Goal: Task Accomplishment & Management: Use online tool/utility

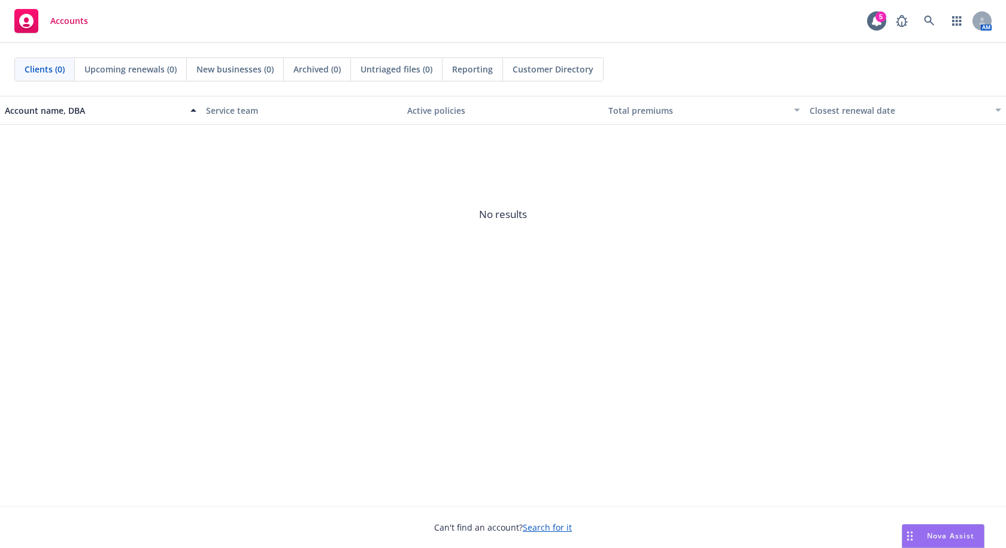
click at [941, 533] on span "Nova Assist" at bounding box center [950, 535] width 47 height 10
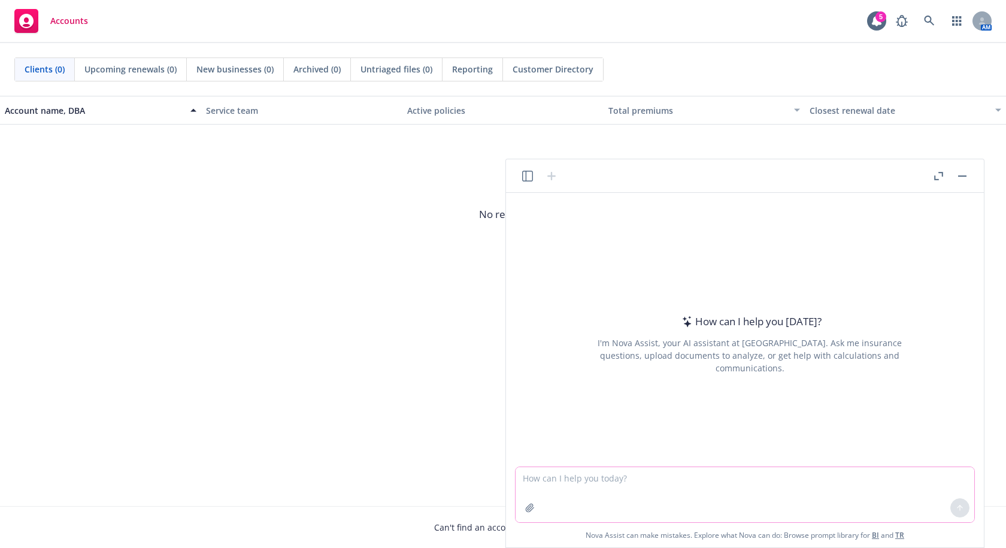
click at [733, 480] on textarea at bounding box center [745, 494] width 459 height 55
click at [566, 479] on textarea at bounding box center [745, 494] width 459 height 55
click at [763, 274] on div "How can I help you [DATE]? I'm Nova Assist, your AI assistant at Newfront. Ask …" at bounding box center [749, 343] width 459 height 187
click at [530, 506] on icon "button" at bounding box center [530, 508] width 8 height 8
click at [939, 175] on icon "button" at bounding box center [938, 176] width 9 height 8
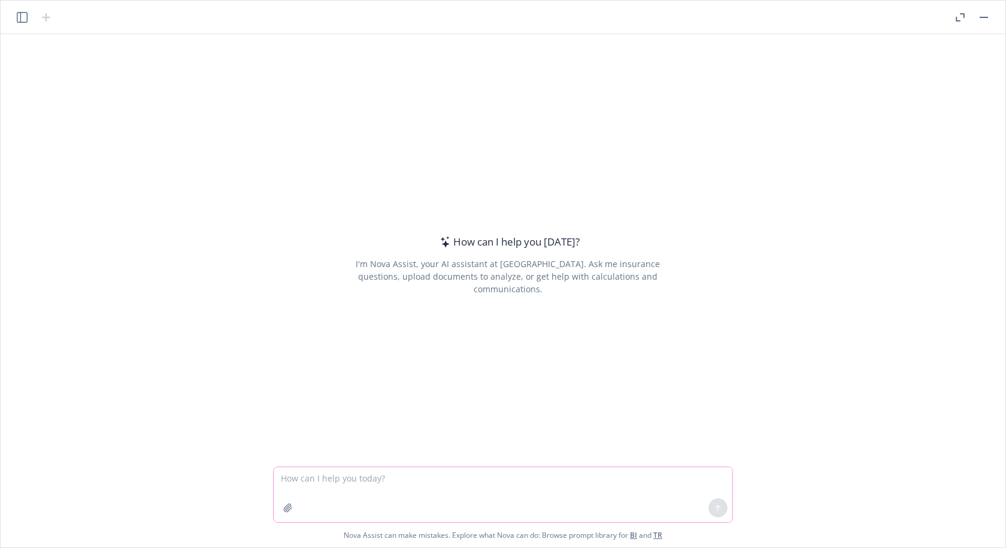
click at [290, 507] on icon "button" at bounding box center [288, 508] width 8 height 8
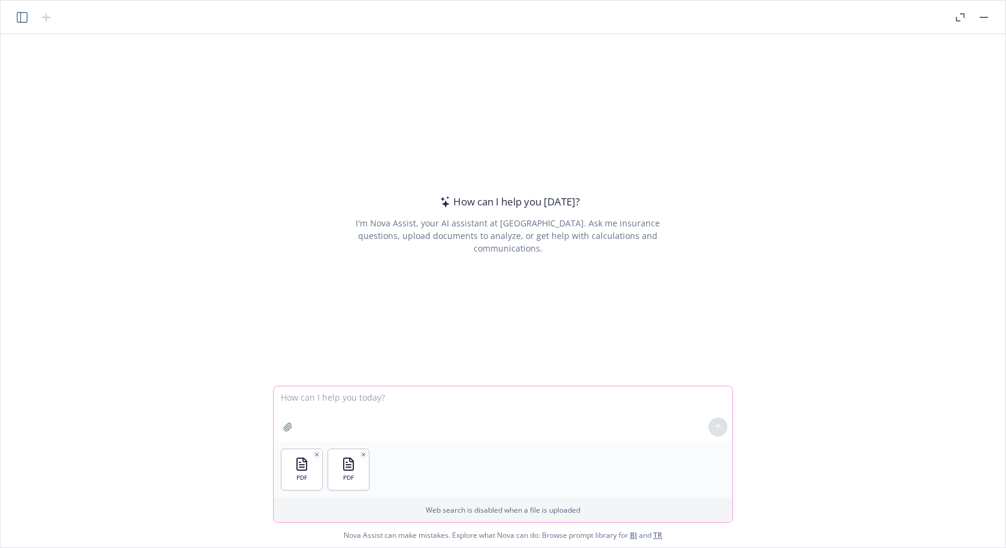
click at [291, 425] on icon "button" at bounding box center [288, 427] width 8 height 8
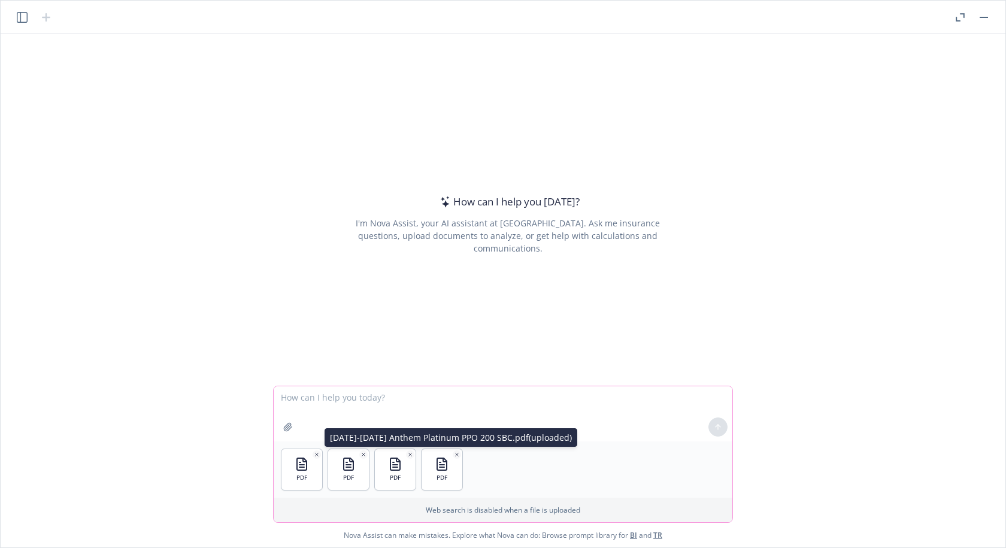
click at [454, 453] on icon "button" at bounding box center [457, 454] width 6 height 6
click at [407, 451] on icon "button" at bounding box center [410, 454] width 6 height 6
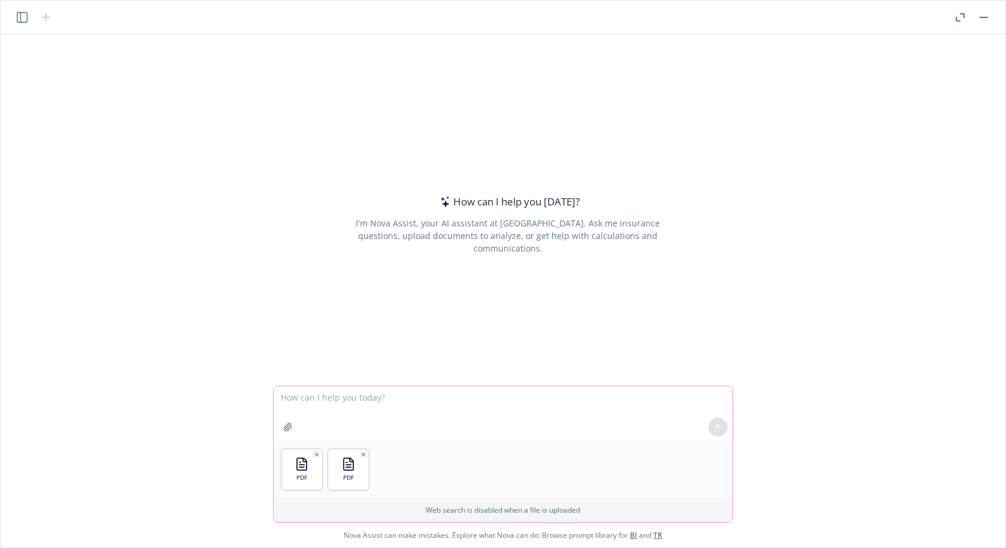
click at [283, 431] on icon "button" at bounding box center [288, 427] width 10 height 10
click at [772, 110] on div "How can I help you [DATE]? I'm Nova Assist, your AI assistant at Newfront. Ask …" at bounding box center [502, 209] width 995 height 351
click at [286, 428] on icon "button" at bounding box center [288, 427] width 10 height 10
click at [291, 425] on icon "button" at bounding box center [288, 427] width 8 height 8
click at [764, 108] on div "How can I help you [DATE]? I'm Nova Assist, your AI assistant at Newfront. Ask …" at bounding box center [502, 209] width 995 height 351
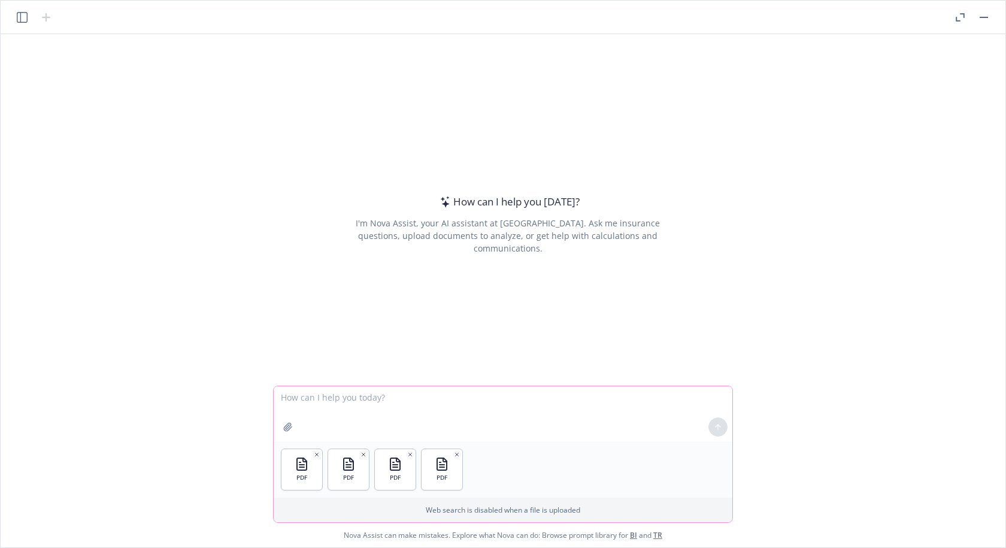
click at [284, 427] on icon "button" at bounding box center [288, 427] width 10 height 10
click at [291, 428] on icon "button" at bounding box center [288, 427] width 10 height 10
click at [287, 426] on icon "button" at bounding box center [288, 427] width 8 height 8
click at [317, 401] on textarea at bounding box center [503, 413] width 459 height 55
click at [474, 395] on textarea "Create a plan comparison in a PowerPoint table" at bounding box center [503, 413] width 459 height 55
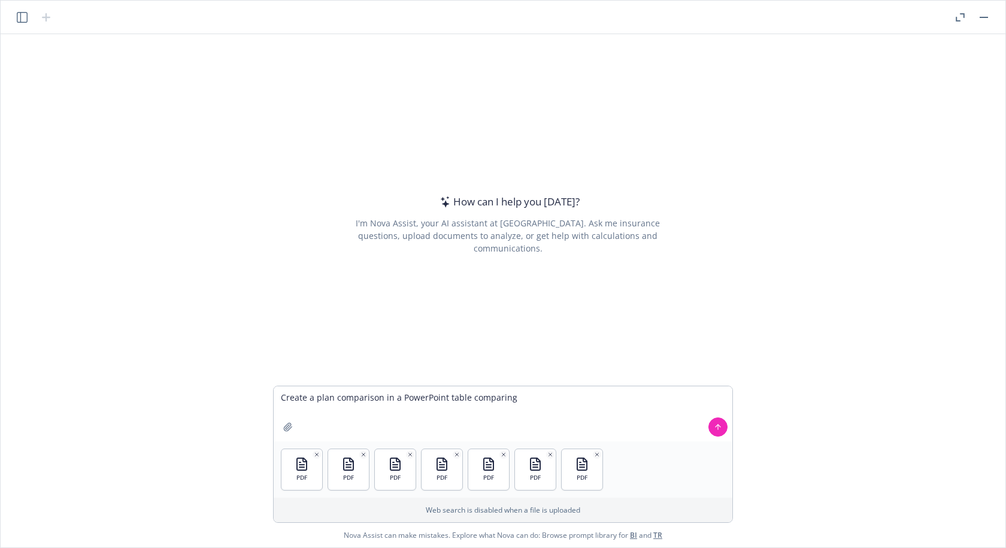
click at [595, 452] on icon "button" at bounding box center [597, 454] width 6 height 6
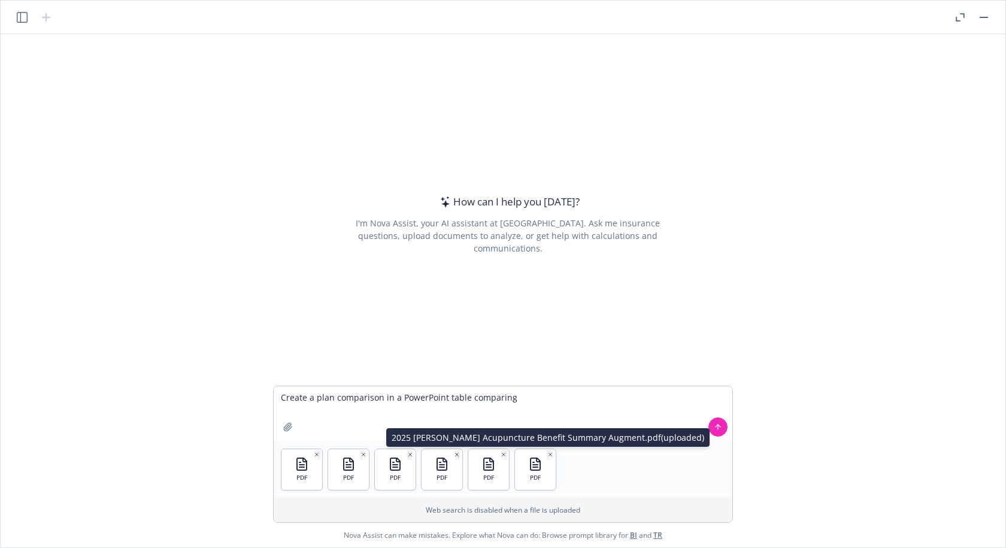
click at [550, 450] on button "button" at bounding box center [550, 454] width 8 height 8
click at [502, 454] on icon "button" at bounding box center [504, 454] width 6 height 6
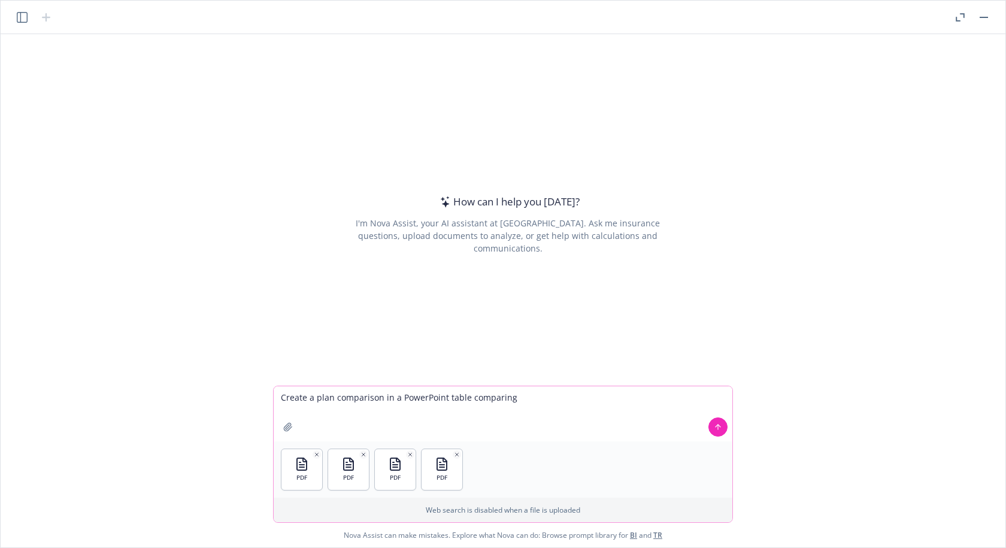
click at [517, 398] on textarea "Create a plan comparison in a PowerPoint table comparing" at bounding box center [503, 413] width 459 height 55
click at [662, 397] on textarea "Create a plan comparison in a PowerPoint table comparing the Anthem [DATE]-[DAT…" at bounding box center [503, 413] width 459 height 55
click at [408, 410] on textarea "Create a plan comparison in a PowerPoint table comparing the Anthem [DATE]-[DAT…" at bounding box center [503, 413] width 459 height 55
type textarea "Create a plan comparison in a PowerPoint table comparing the Anthem [DATE]-[DAT…"
click at [718, 432] on button at bounding box center [717, 426] width 19 height 19
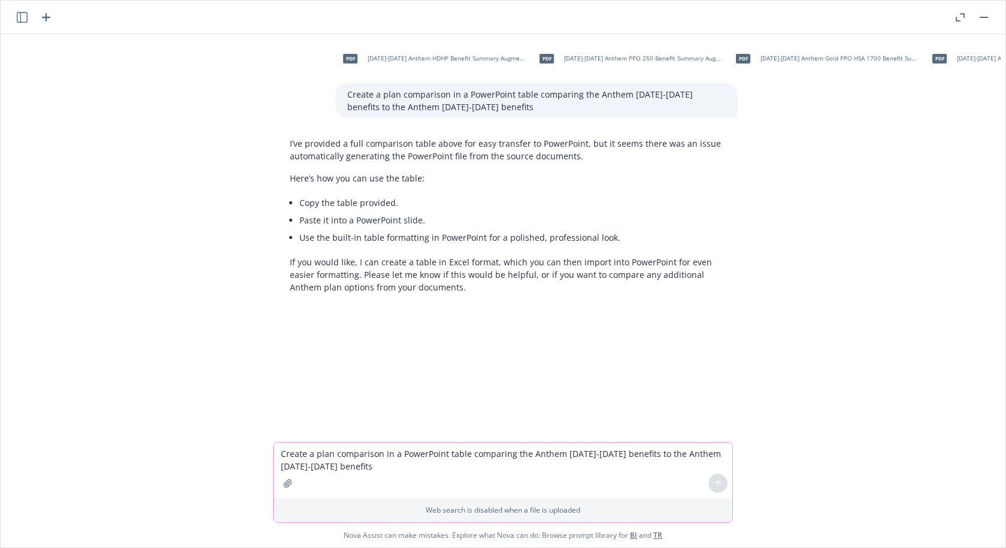
click at [467, 460] on textarea "Create a plan comparison in a PowerPoint table comparing the Anthem [DATE]-[DAT…" at bounding box center [503, 469] width 459 height 55
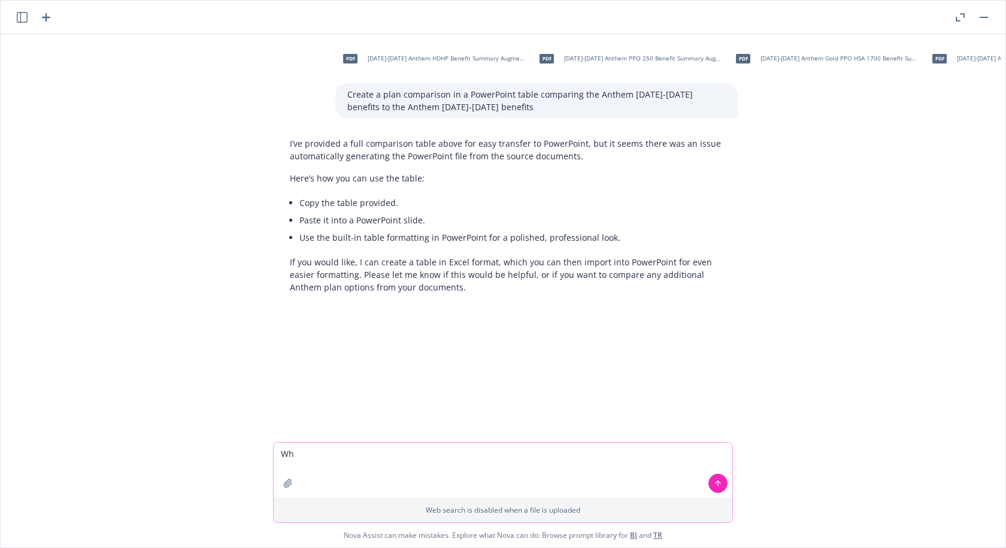
type textarea "W"
type textarea "please provide the table you created"
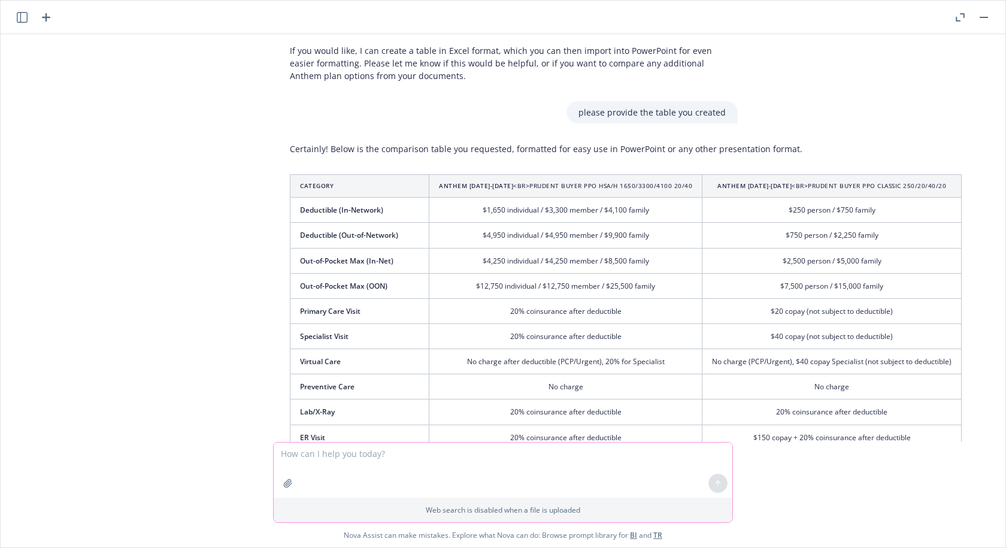
scroll to position [205, 0]
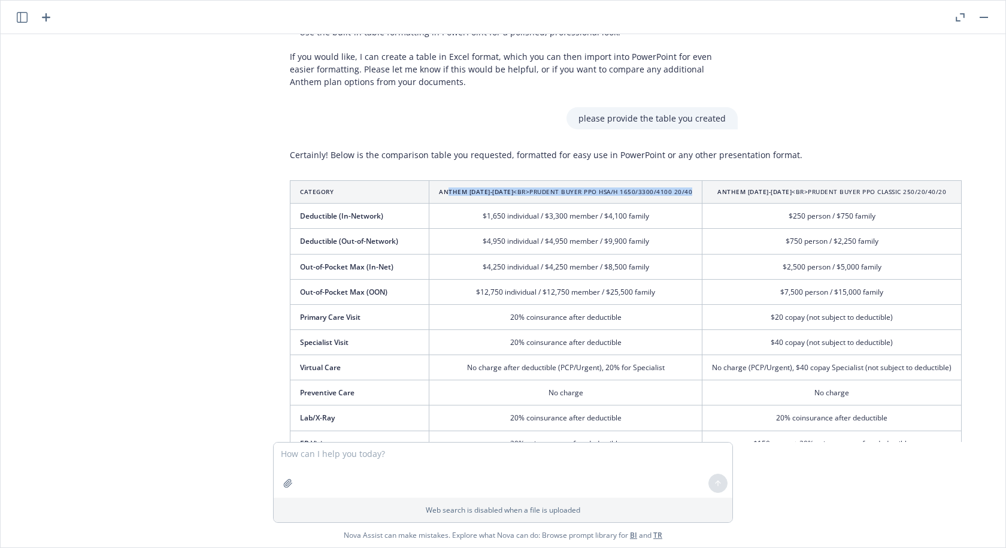
drag, startPoint x: 445, startPoint y: 192, endPoint x: 674, endPoint y: 192, distance: 228.7
click at [674, 192] on th "Anthem [DATE]-[DATE] <br> Prudent Buyer PPO HSA/H 1650/3300/4100 20/40" at bounding box center [565, 192] width 273 height 23
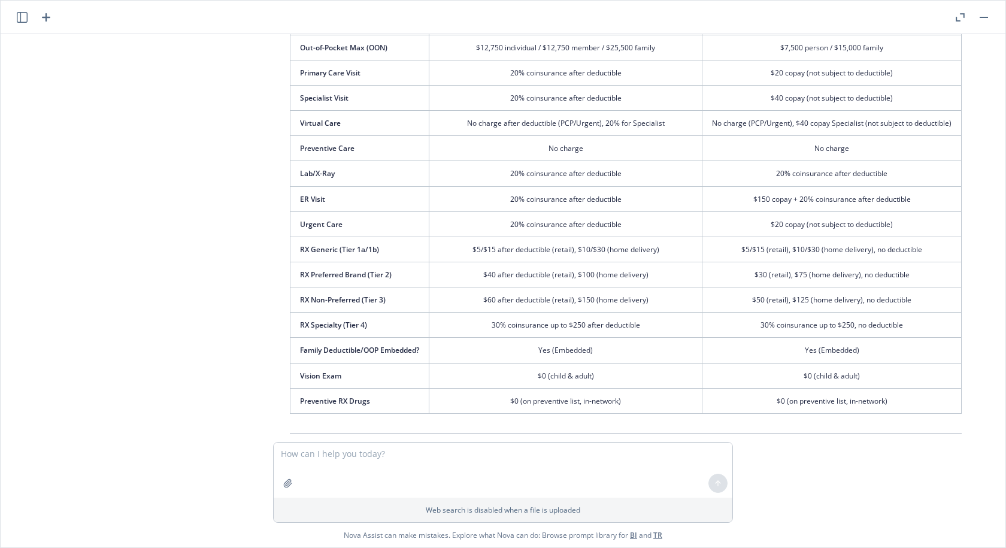
scroll to position [624, 0]
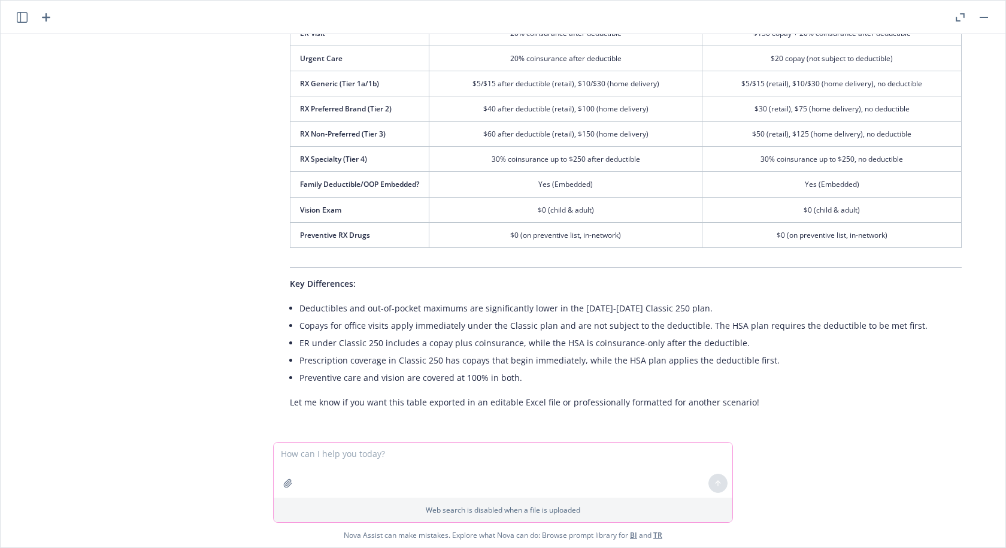
click at [316, 455] on textarea at bounding box center [503, 469] width 459 height 55
click at [641, 452] on textarea "Please create a plan comparison table that can be exported to PowerPoint compar…" at bounding box center [503, 469] width 459 height 55
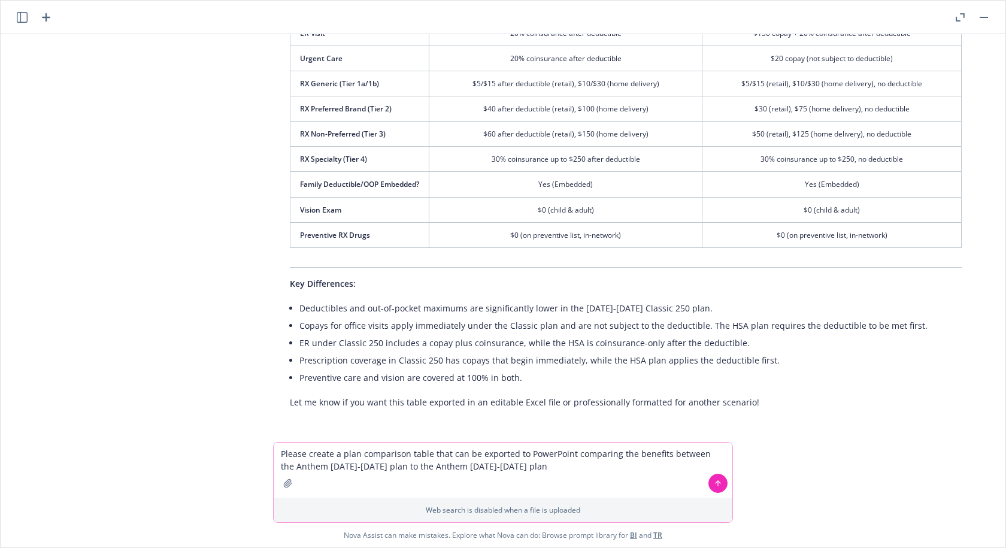
click at [290, 489] on button "button" at bounding box center [287, 483] width 19 height 19
click at [356, 468] on textarea "Please create a plan comparison table that can be exported to PowerPoint compar…" at bounding box center [503, 469] width 459 height 55
click at [493, 468] on textarea "Please create a plan comparison table that can be exported to PowerPoint compar…" at bounding box center [503, 469] width 459 height 55
click at [565, 470] on textarea "Please create a plan comparison table that can be exported to PowerPoint compar…" at bounding box center [503, 469] width 459 height 55
drag, startPoint x: 363, startPoint y: 465, endPoint x: 578, endPoint y: 464, distance: 215.6
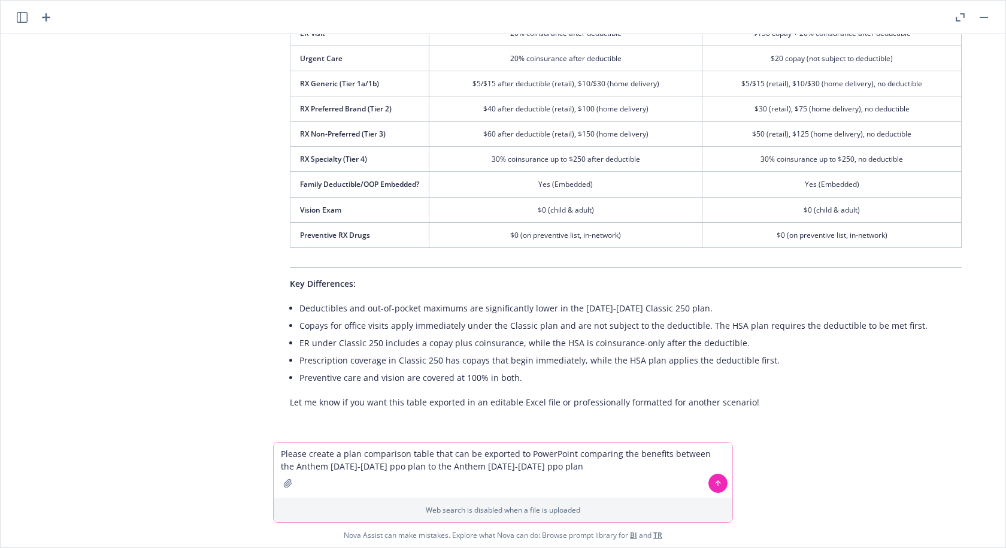
click at [578, 464] on textarea "Please create a plan comparison table that can be exported to PowerPoint compar…" at bounding box center [503, 469] width 459 height 55
type textarea "Please create a plan comparison table that can be exported to PowerPoint compar…"
click at [286, 486] on icon "button" at bounding box center [288, 483] width 10 height 10
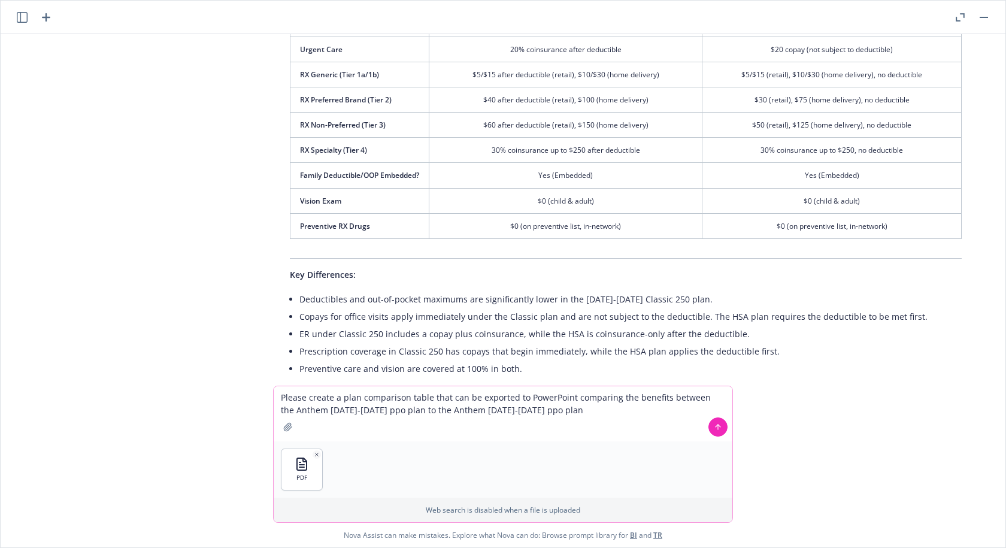
click at [287, 428] on icon "button" at bounding box center [288, 427] width 8 height 8
click at [721, 425] on icon at bounding box center [718, 427] width 8 height 8
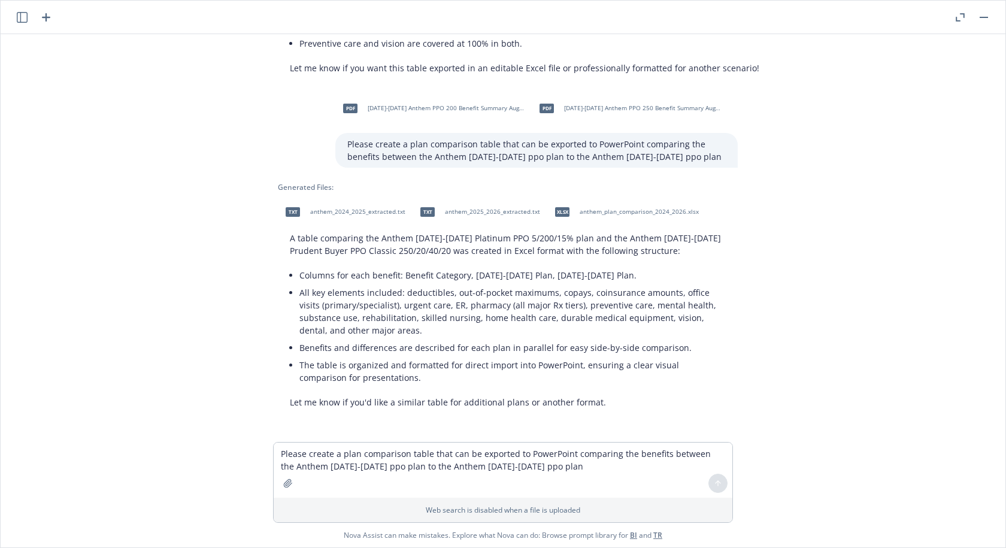
scroll to position [959, 0]
click at [364, 460] on textarea "Please create a plan comparison table that can be exported to PowerPoint compar…" at bounding box center [503, 469] width 459 height 55
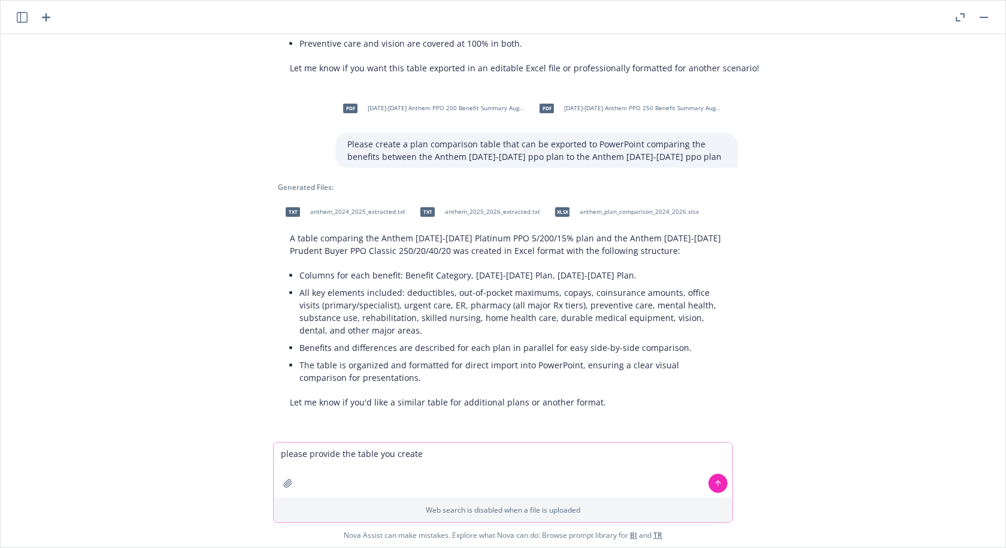
type textarea "please provide the table you created"
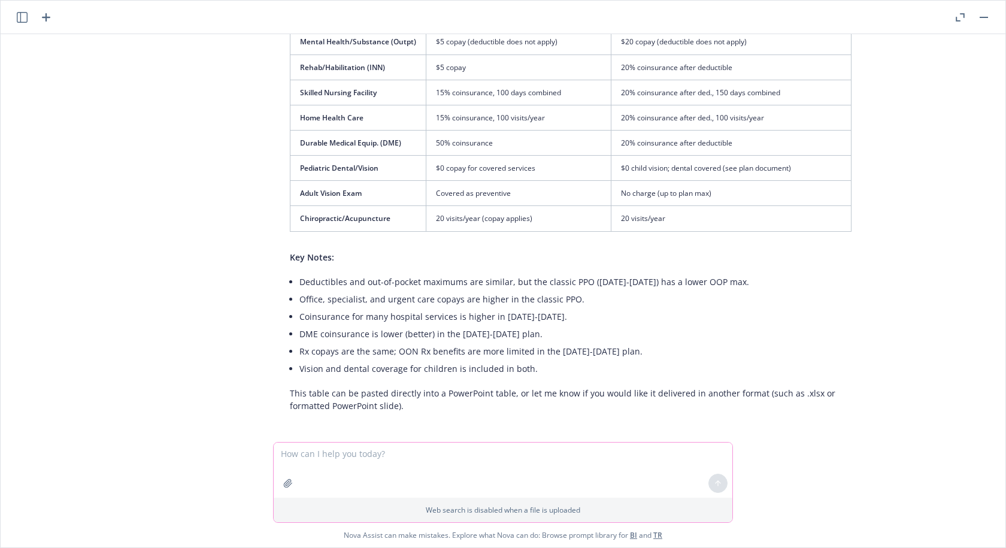
scroll to position [1848, 0]
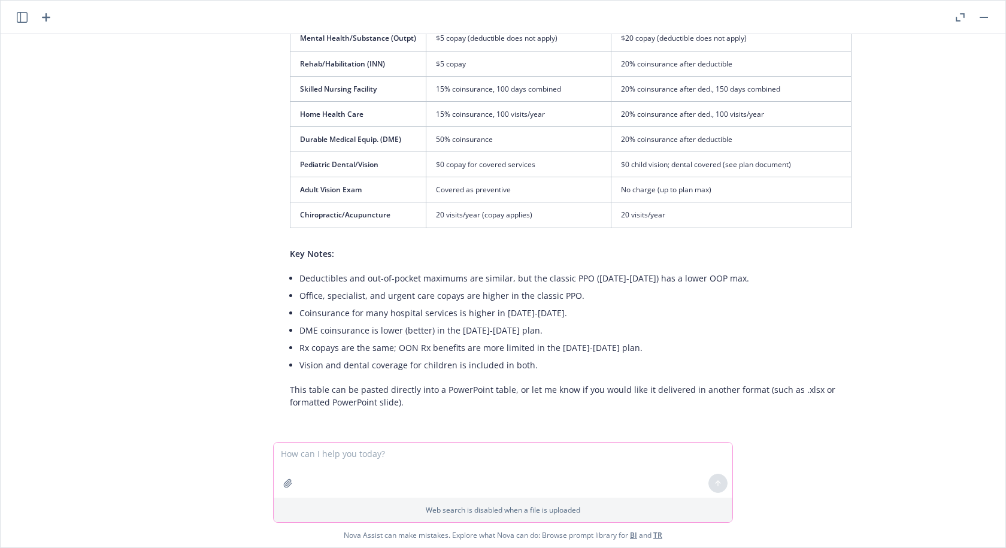
click at [354, 459] on textarea at bounding box center [503, 469] width 459 height 55
click at [525, 456] on textarea "please provide this table in a formatted PowerPoint slide" at bounding box center [503, 469] width 459 height 55
type textarea "please provide this table in a formatted PowerPoint slide"
click at [721, 486] on icon at bounding box center [718, 483] width 8 height 8
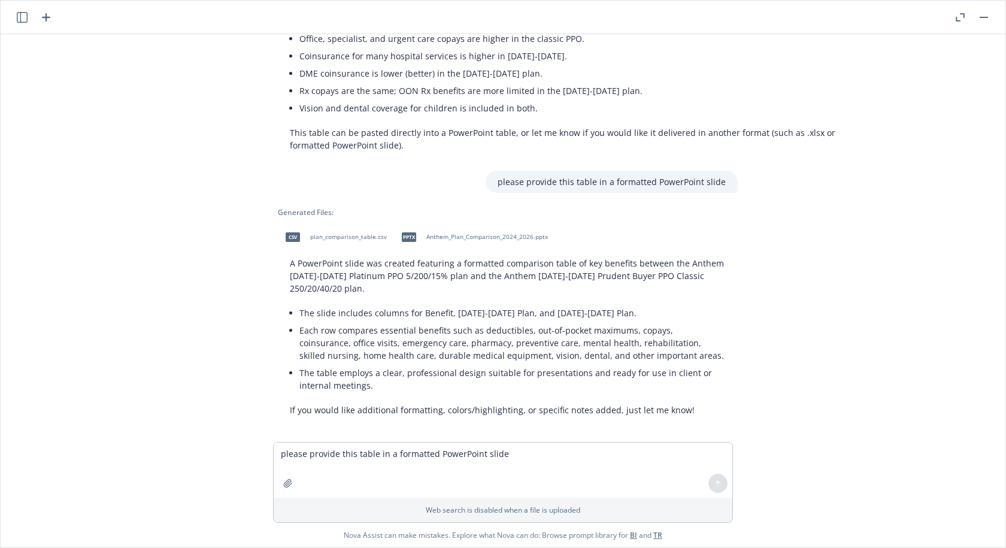
scroll to position [2112, 0]
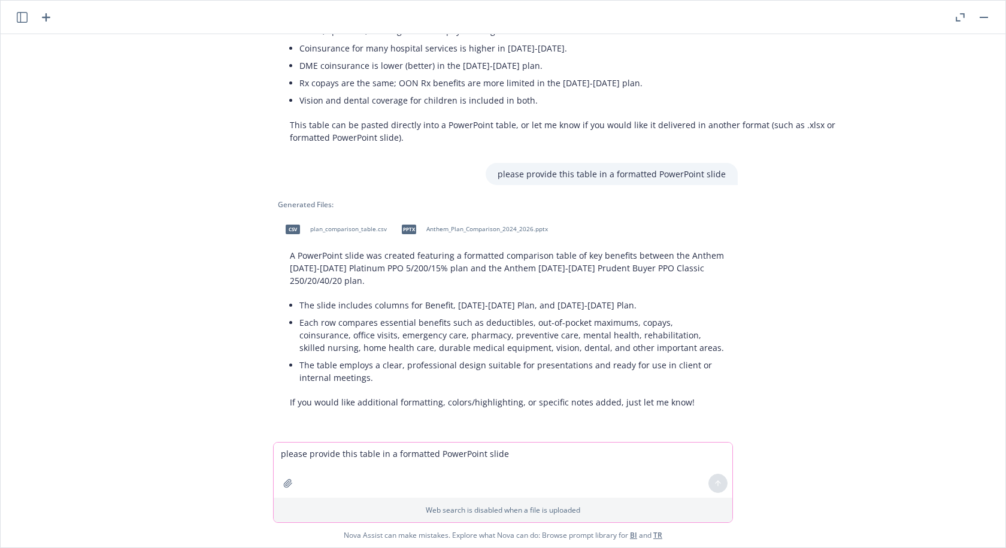
click at [366, 455] on textarea "please provide this table in a formatted PowerPoint slide" at bounding box center [503, 469] width 459 height 55
type textarea "please provide the slide"
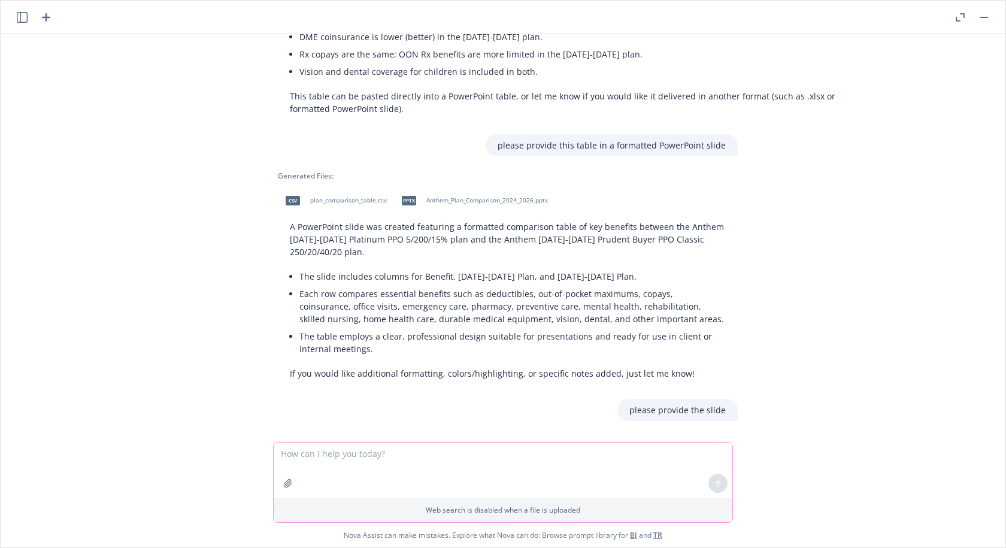
scroll to position [2127, 0]
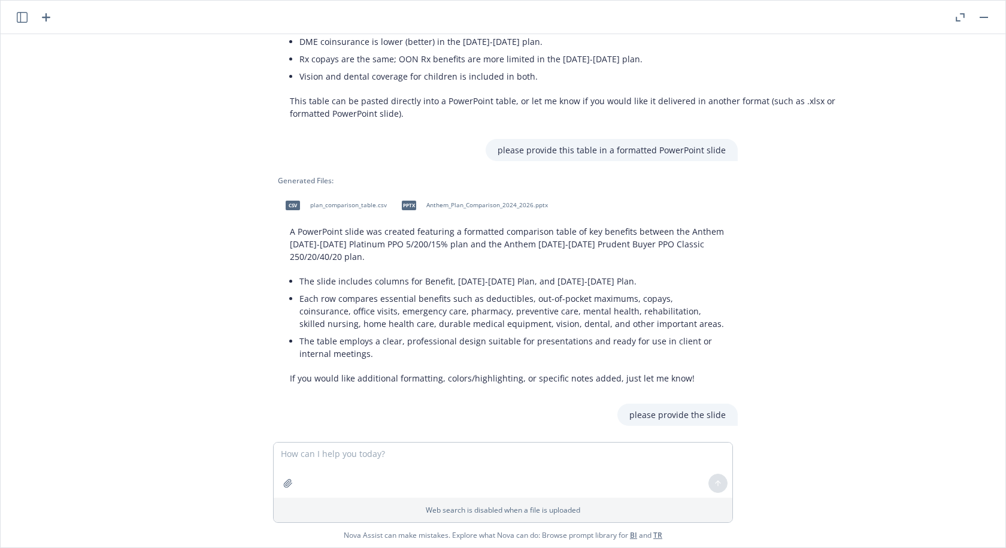
click at [477, 207] on span "Anthem_Plan_Comparison_2024_2026.pptx" at bounding box center [487, 205] width 122 height 8
click at [325, 457] on textarea at bounding box center [503, 469] width 459 height 55
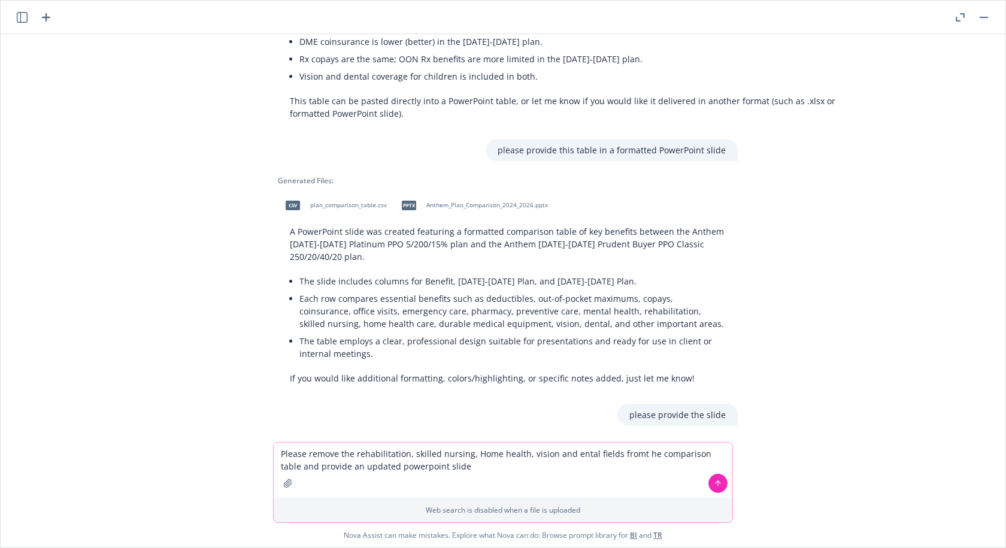
click at [638, 456] on textarea "Please remove the rehabilitation, skilled nursing, Home health, vision and enta…" at bounding box center [503, 469] width 459 height 55
click at [569, 454] on textarea "Please remove the rehabilitation, skilled nursing, Home health, vision and enta…" at bounding box center [503, 469] width 459 height 55
click at [575, 466] on textarea "Please remove the rehabilitation, skilled nursing, Home health, vision and dent…" at bounding box center [503, 469] width 459 height 55
click at [549, 455] on textarea "Please remove the rehabilitation, skilled nursing, Home health, vision and dent…" at bounding box center [503, 469] width 459 height 55
click at [527, 469] on textarea "Please remove the rehabilitation, skilled nursing, Home health, vision, and den…" at bounding box center [503, 469] width 459 height 55
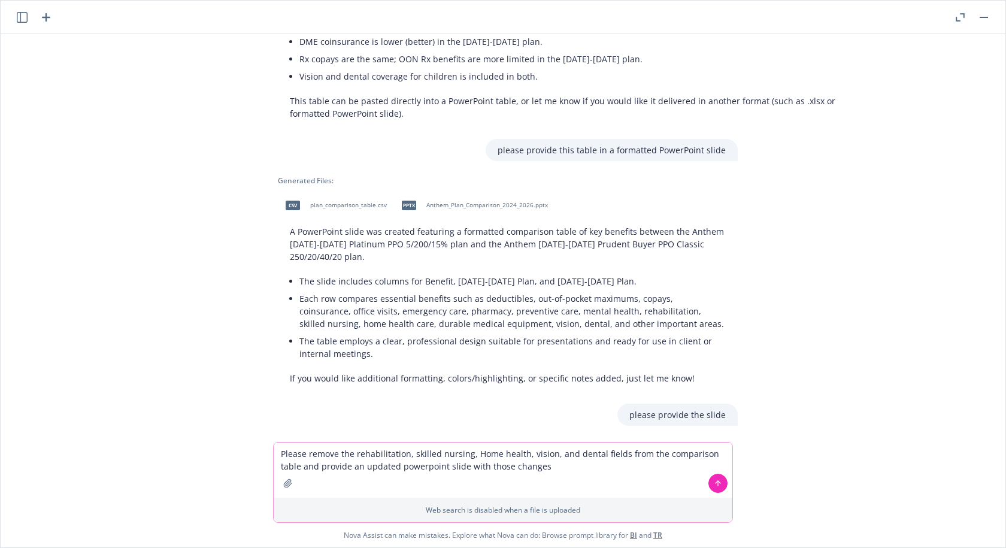
click at [478, 456] on textarea "Please remove the rehabilitation, skilled nursing, Home health, vision, and den…" at bounding box center [503, 469] width 459 height 55
type textarea "Please remove the rehabilitation, skilled nursing, home health, vision, and den…"
click at [716, 487] on icon at bounding box center [718, 483] width 8 height 8
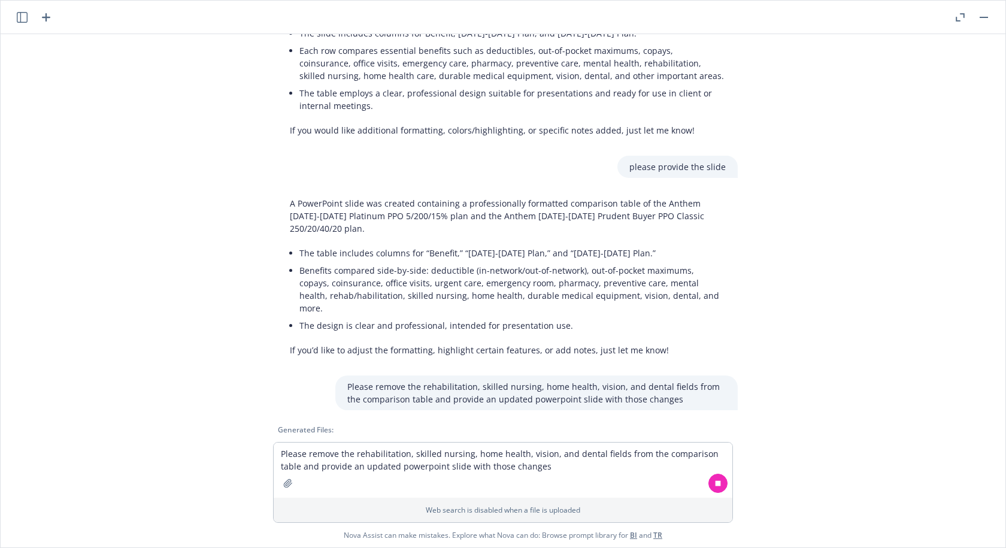
scroll to position [2497, 0]
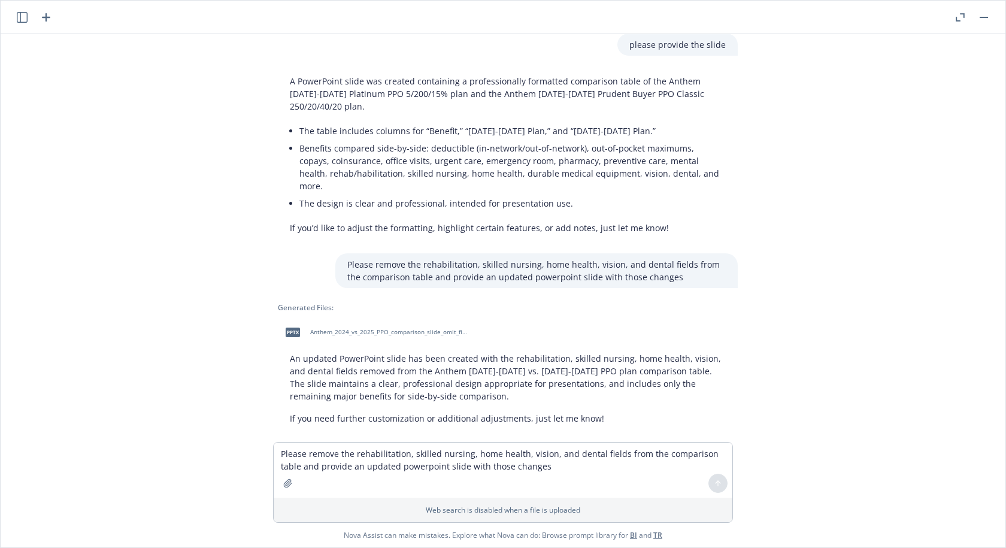
click at [393, 328] on span "Anthem_2024_vs_2025_PPO_comparison_slide_omit_fields.pptx" at bounding box center [388, 332] width 157 height 8
click at [319, 466] on textarea "Please remove the rehabilitation, skilled nursing, home health, vision, and den…" at bounding box center [503, 469] width 459 height 55
click at [441, 469] on textarea "the provided table is missing the benefit attributes that were in the table bef…" at bounding box center [503, 469] width 459 height 55
type textarea "the provided table is missing the benefit attributes that were in the table bef…"
click at [722, 482] on button at bounding box center [717, 483] width 19 height 19
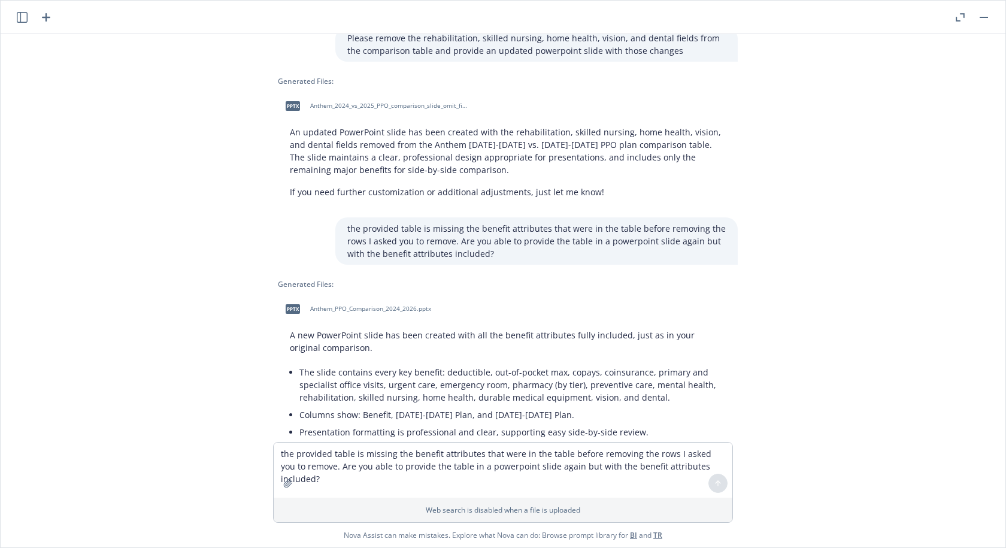
scroll to position [2762, 0]
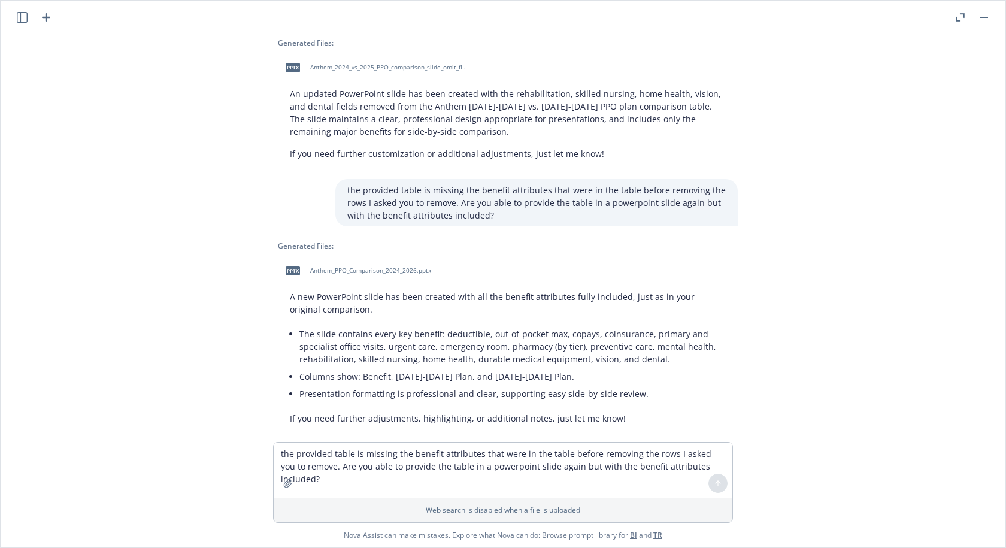
click at [356, 266] on span "Anthem_PPO_Comparison_2024_2026.pptx" at bounding box center [370, 270] width 121 height 8
